Goal: Transaction & Acquisition: Purchase product/service

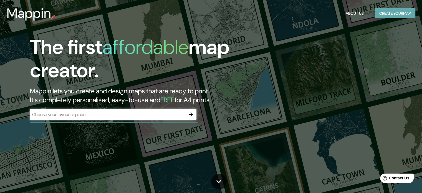
click at [391, 11] on button "Create your map" at bounding box center [394, 13] width 40 height 10
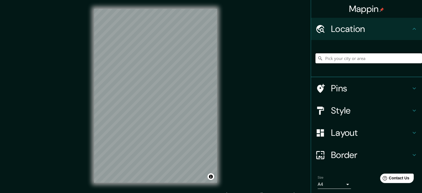
click at [356, 63] on input "Pick your city or area" at bounding box center [368, 58] width 106 height 10
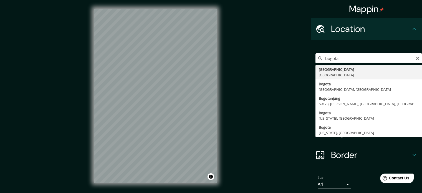
type input "[GEOGRAPHIC_DATA], [GEOGRAPHIC_DATA]"
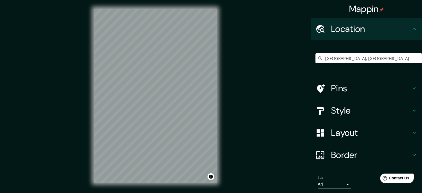
click at [337, 111] on h4 "Style" at bounding box center [371, 110] width 80 height 11
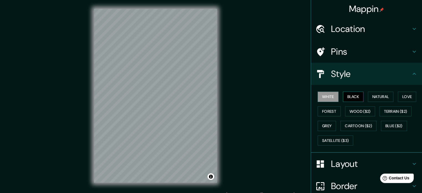
click at [346, 96] on button "Black" at bounding box center [353, 96] width 21 height 10
click at [370, 96] on button "Natural" at bounding box center [379, 96] width 25 height 10
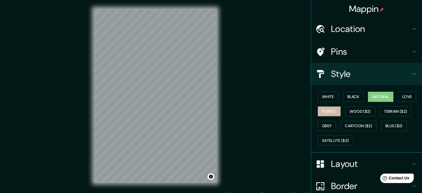
click at [326, 111] on button "Forest" at bounding box center [328, 111] width 23 height 10
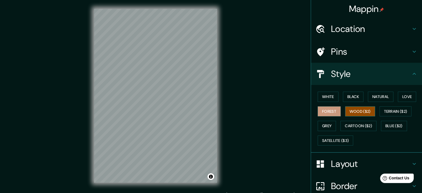
click at [347, 114] on button "Wood ($2)" at bounding box center [360, 111] width 30 height 10
click at [397, 109] on button "Terrain ($2)" at bounding box center [395, 111] width 32 height 10
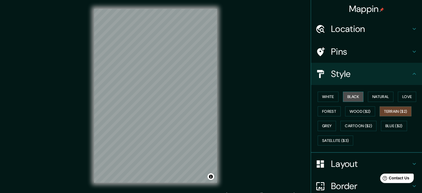
click at [355, 92] on button "Black" at bounding box center [353, 96] width 21 height 10
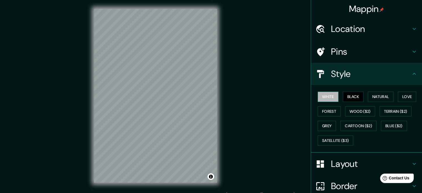
click at [328, 93] on button "White" at bounding box center [327, 96] width 21 height 10
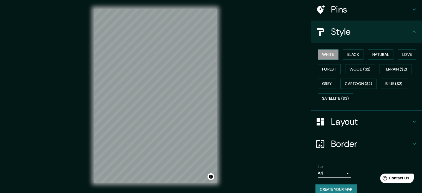
scroll to position [49, 0]
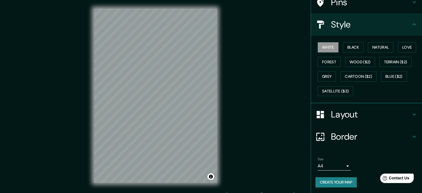
click at [336, 166] on body "Mappin Location [GEOGRAPHIC_DATA], [GEOGRAPHIC_DATA] Pins Style White Black Nat…" at bounding box center [211, 96] width 422 height 193
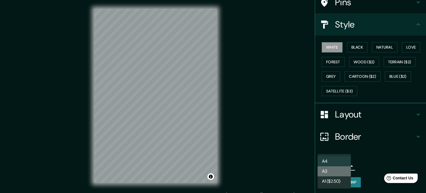
click at [337, 171] on li "A3" at bounding box center [333, 171] width 33 height 10
type input "a4"
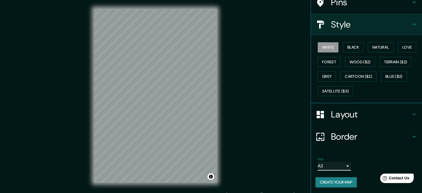
scroll to position [7, 0]
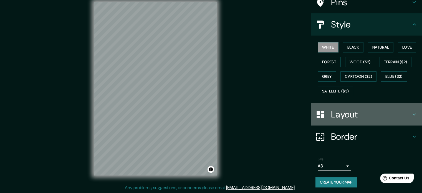
click at [345, 113] on h4 "Layout" at bounding box center [371, 114] width 80 height 11
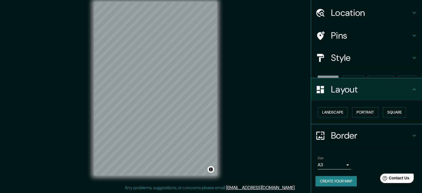
scroll to position [6, 0]
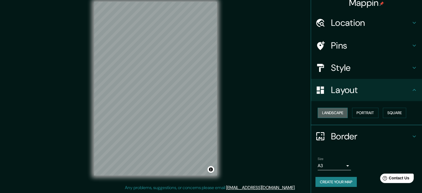
click at [338, 110] on button "Landscape" at bounding box center [332, 113] width 30 height 10
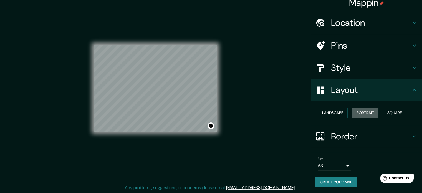
click at [358, 109] on button "Portrait" at bounding box center [365, 113] width 26 height 10
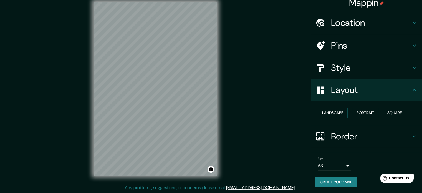
click at [388, 109] on button "Square" at bounding box center [393, 113] width 23 height 10
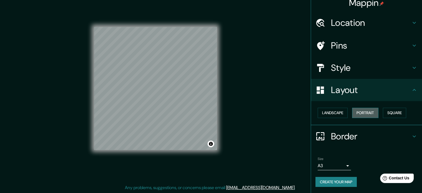
click at [369, 110] on button "Portrait" at bounding box center [365, 113] width 26 height 10
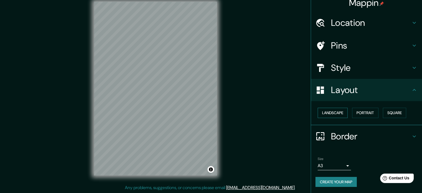
click at [338, 111] on button "Landscape" at bounding box center [332, 113] width 30 height 10
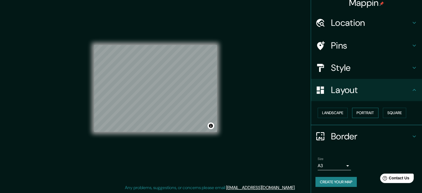
click at [353, 114] on button "Portrait" at bounding box center [365, 113] width 26 height 10
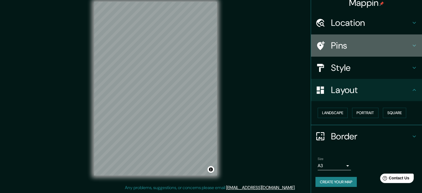
click at [355, 47] on h4 "Pins" at bounding box center [371, 45] width 80 height 11
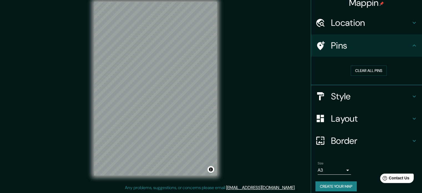
click at [354, 46] on h4 "Pins" at bounding box center [371, 45] width 80 height 11
click at [349, 93] on h4 "Style" at bounding box center [371, 96] width 80 height 11
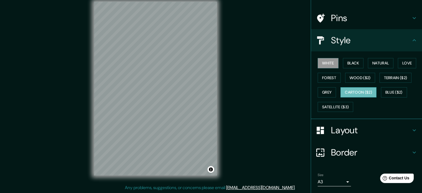
scroll to position [34, 0]
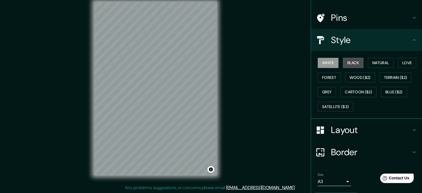
click at [343, 62] on button "Black" at bounding box center [353, 63] width 21 height 10
click at [334, 63] on button "White" at bounding box center [327, 63] width 21 height 10
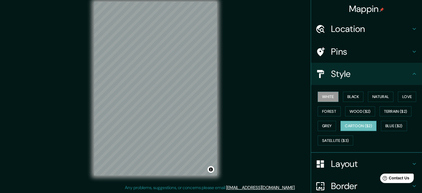
scroll to position [0, 0]
